Goal: Obtain resource: Download file/media

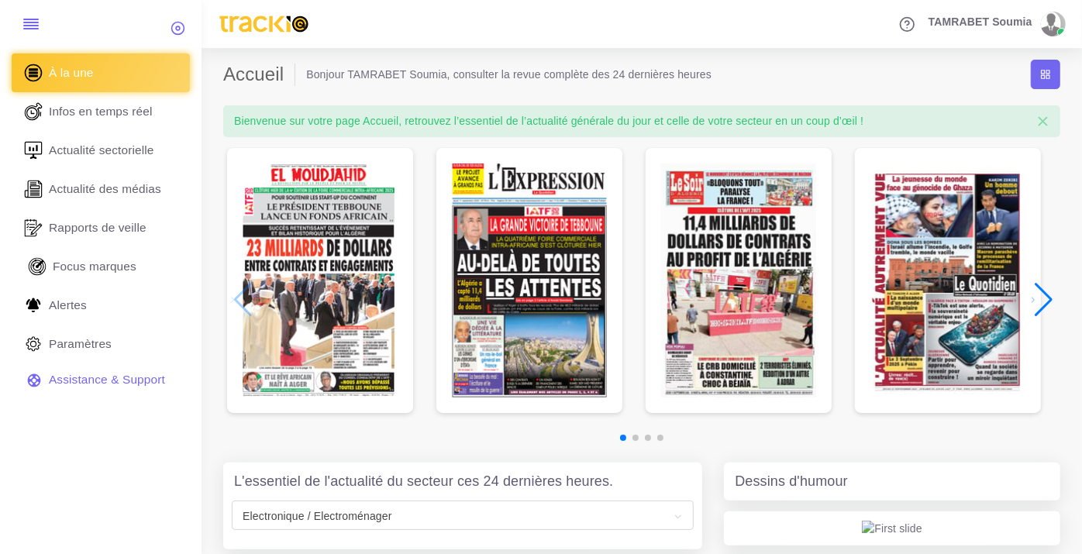
click at [104, 256] on link "Focus marques" at bounding box center [101, 266] width 178 height 39
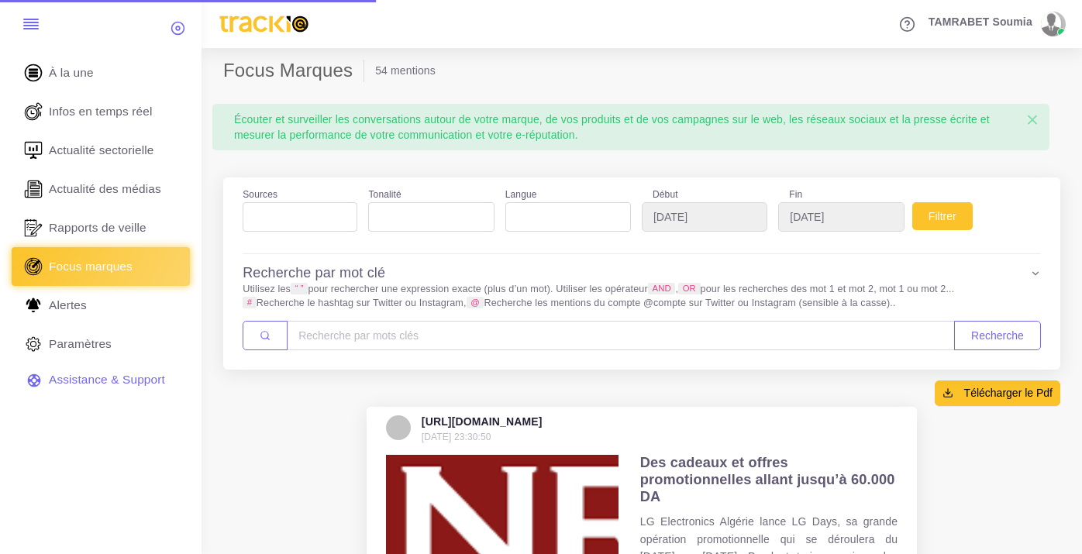
select select
click at [693, 220] on input "2025-08-15" at bounding box center [705, 216] width 126 height 29
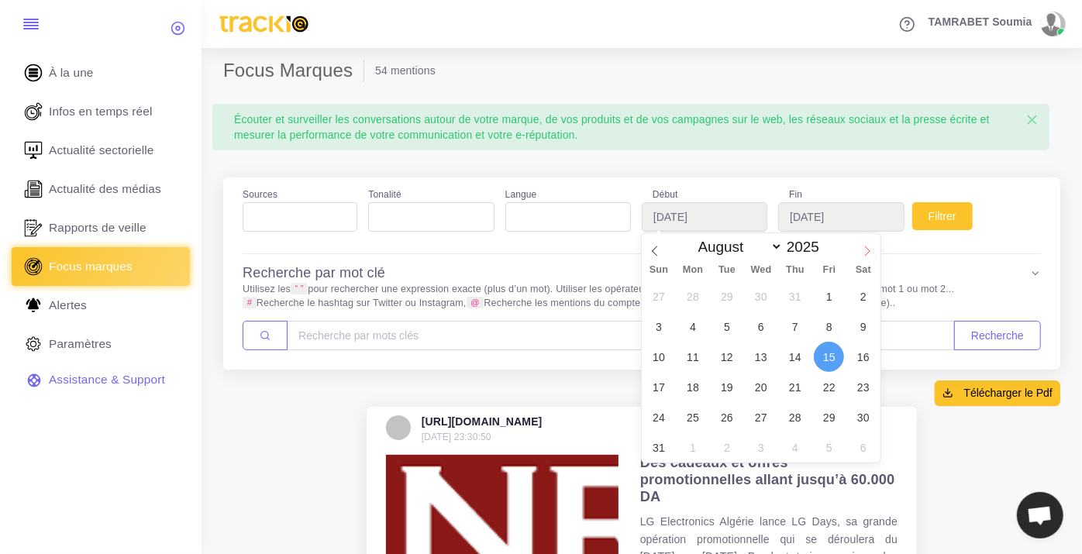
select select "8"
click at [869, 252] on icon at bounding box center [867, 251] width 11 height 11
type input "[DATE]"
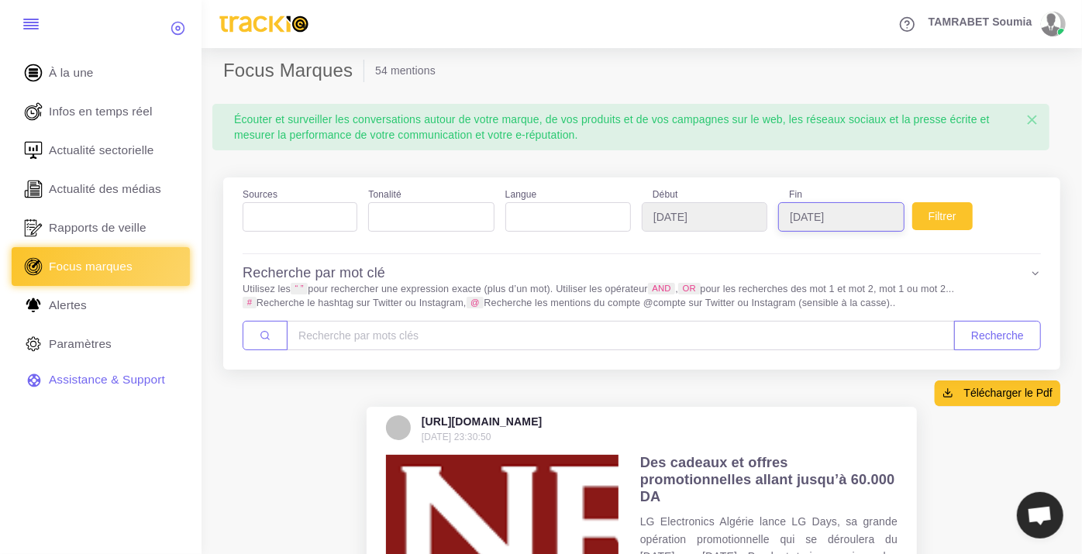
click at [865, 223] on input "[DATE]" at bounding box center [841, 216] width 126 height 29
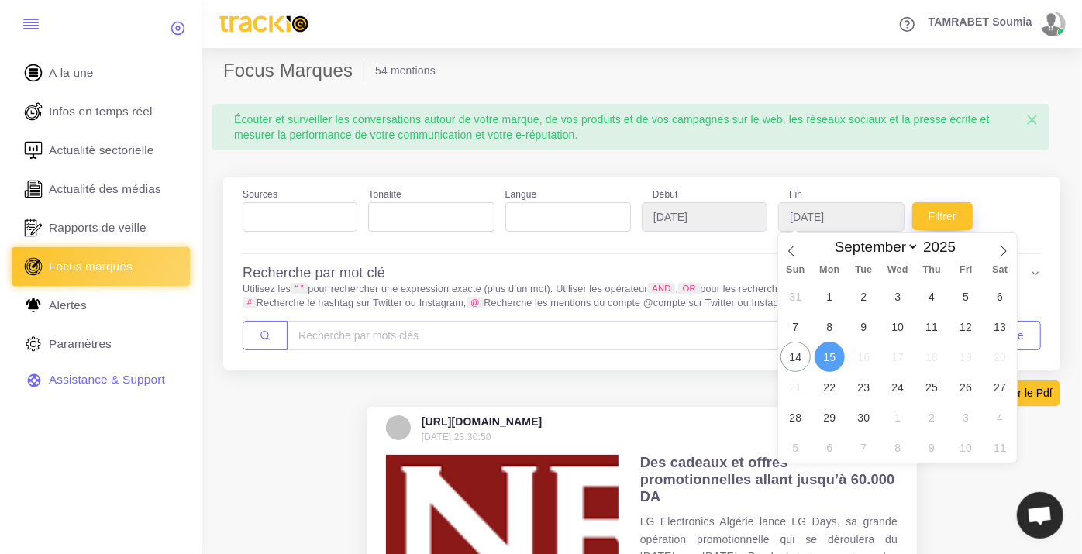
click at [954, 217] on button "Filtrer" at bounding box center [942, 216] width 60 height 28
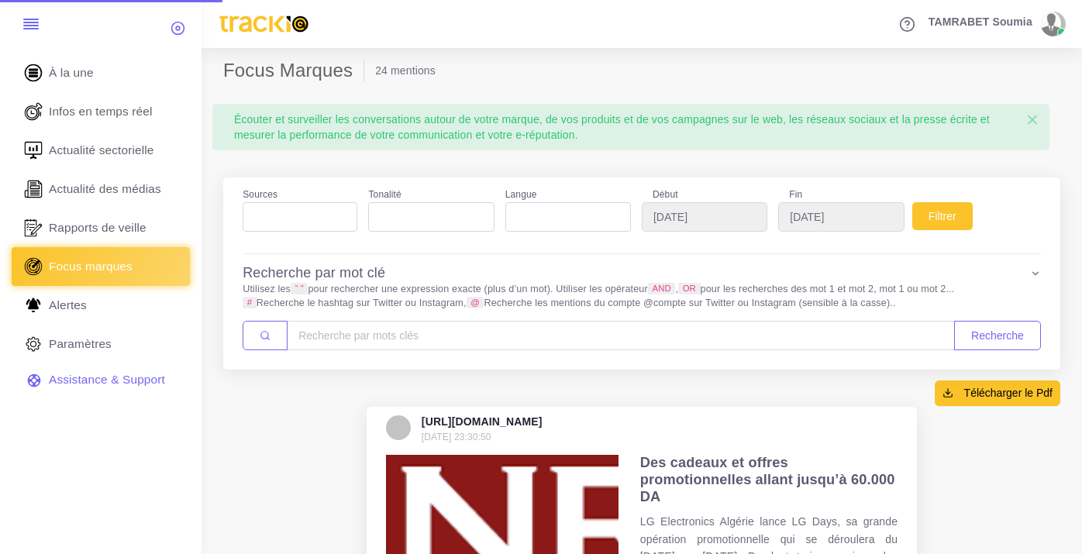
select select
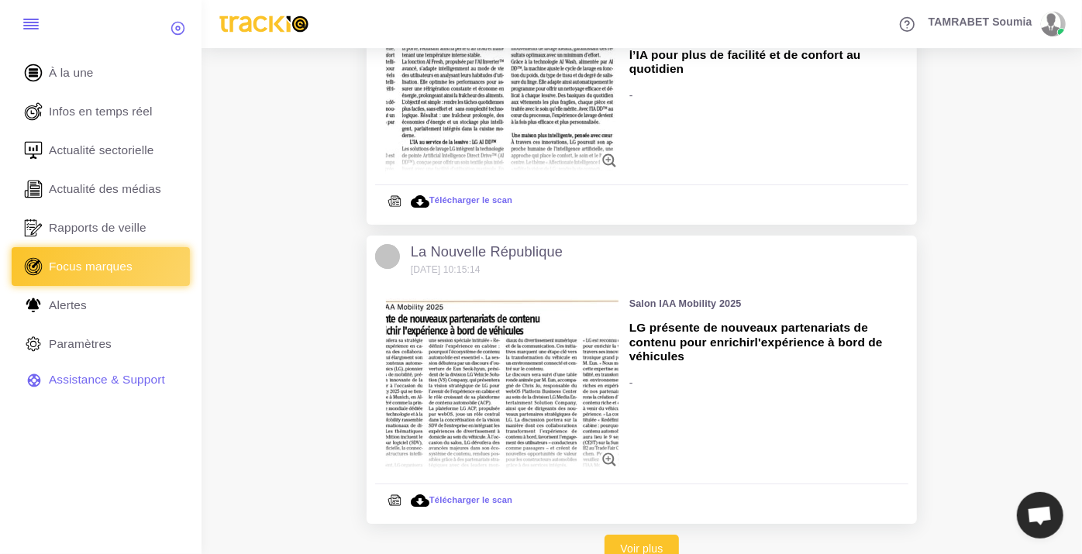
scroll to position [3224, 0]
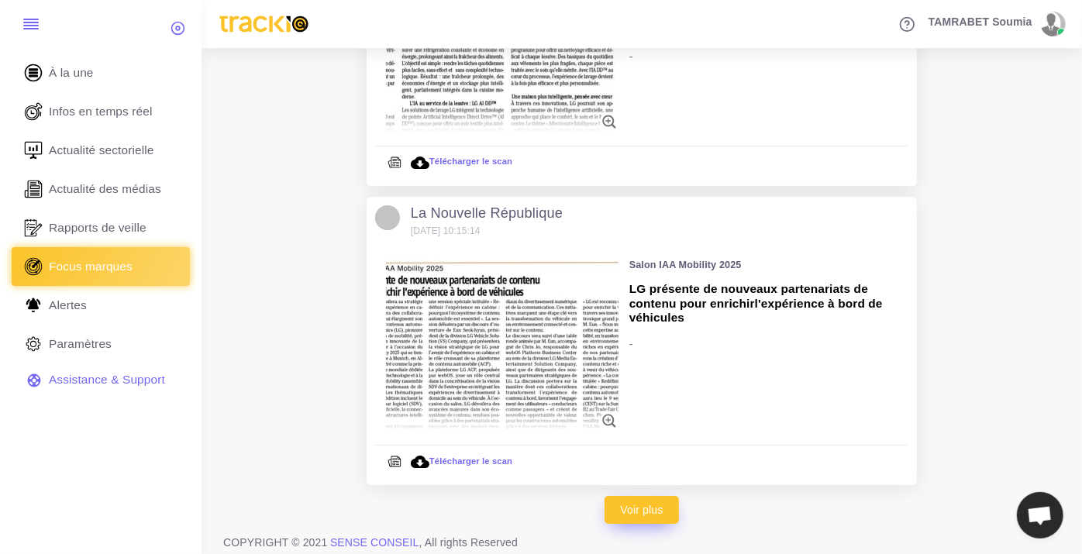
click at [648, 497] on link "Voir plus" at bounding box center [641, 510] width 75 height 28
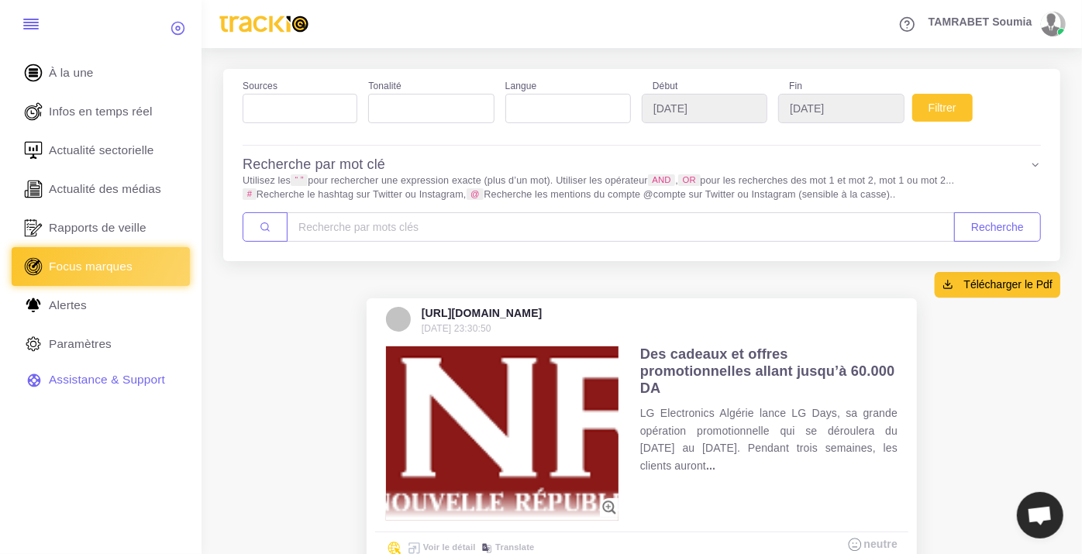
scroll to position [0, 0]
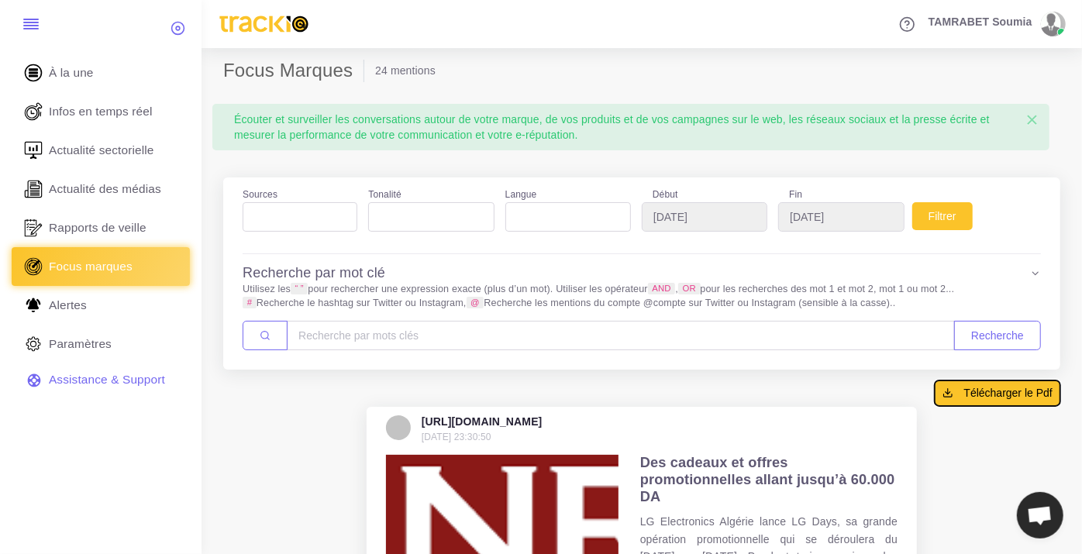
click at [981, 391] on span "Télécharger le Pdf" at bounding box center [1008, 392] width 88 height 15
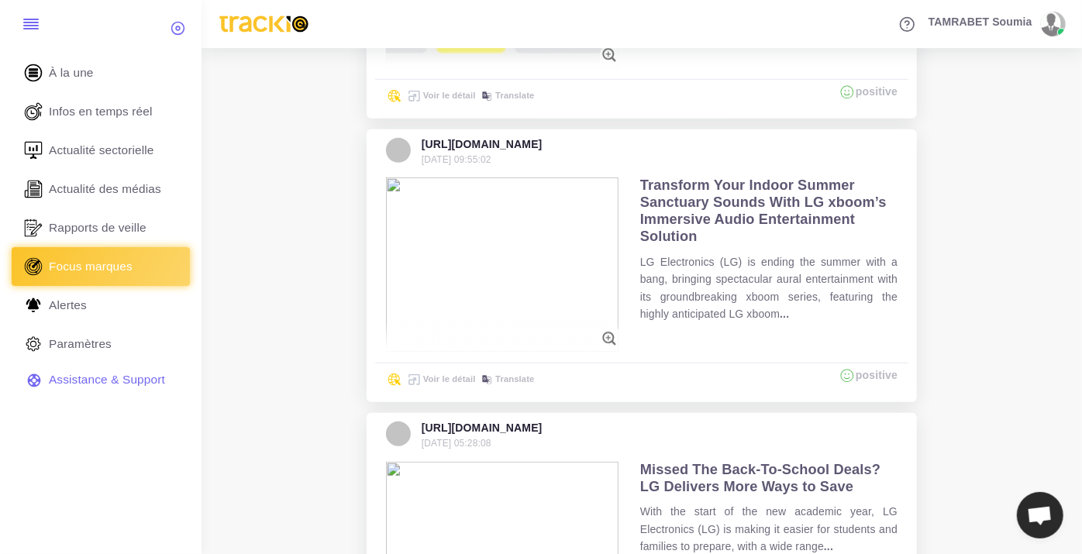
scroll to position [4132, 0]
